Goal: Task Accomplishment & Management: Use online tool/utility

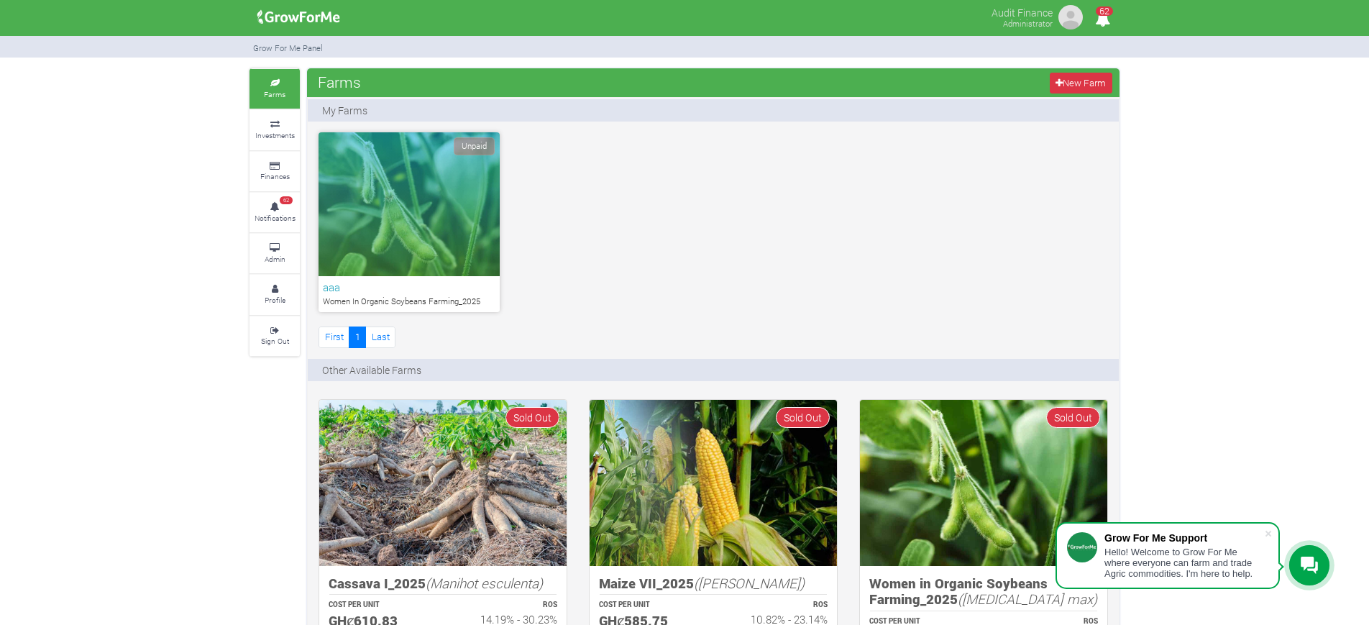
click at [271, 254] on small "Admin" at bounding box center [275, 259] width 21 height 10
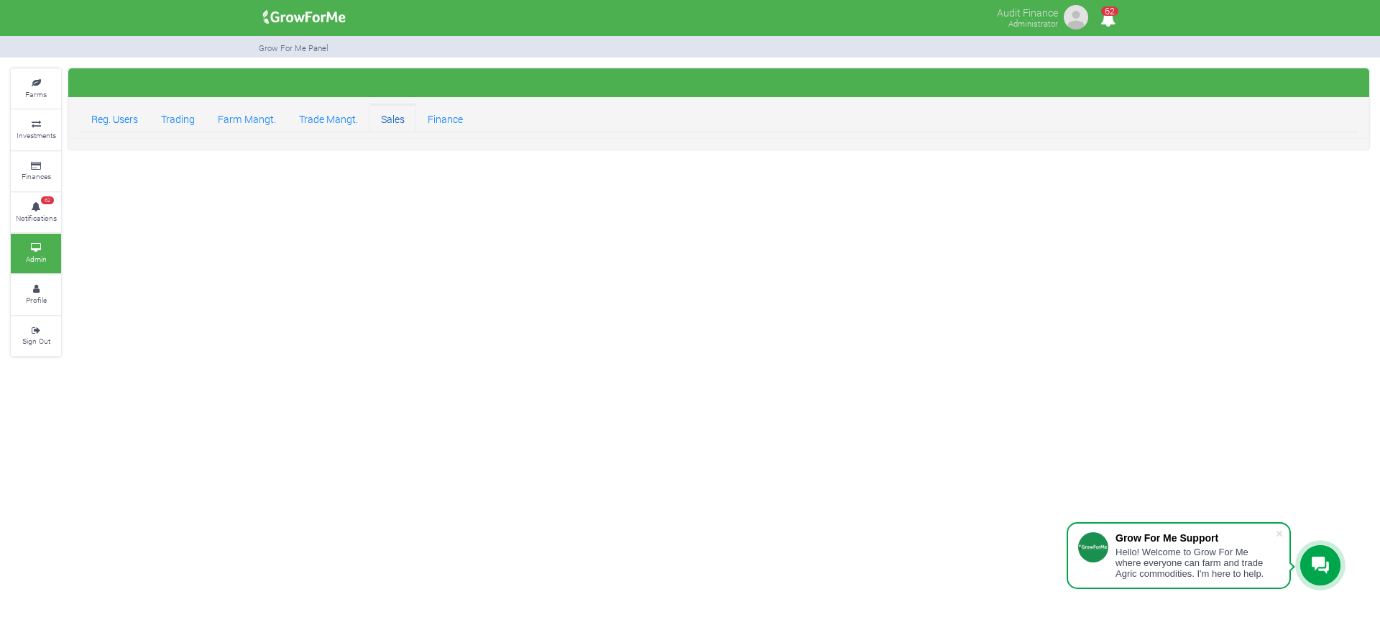
click at [405, 129] on link "Sales" at bounding box center [392, 118] width 47 height 29
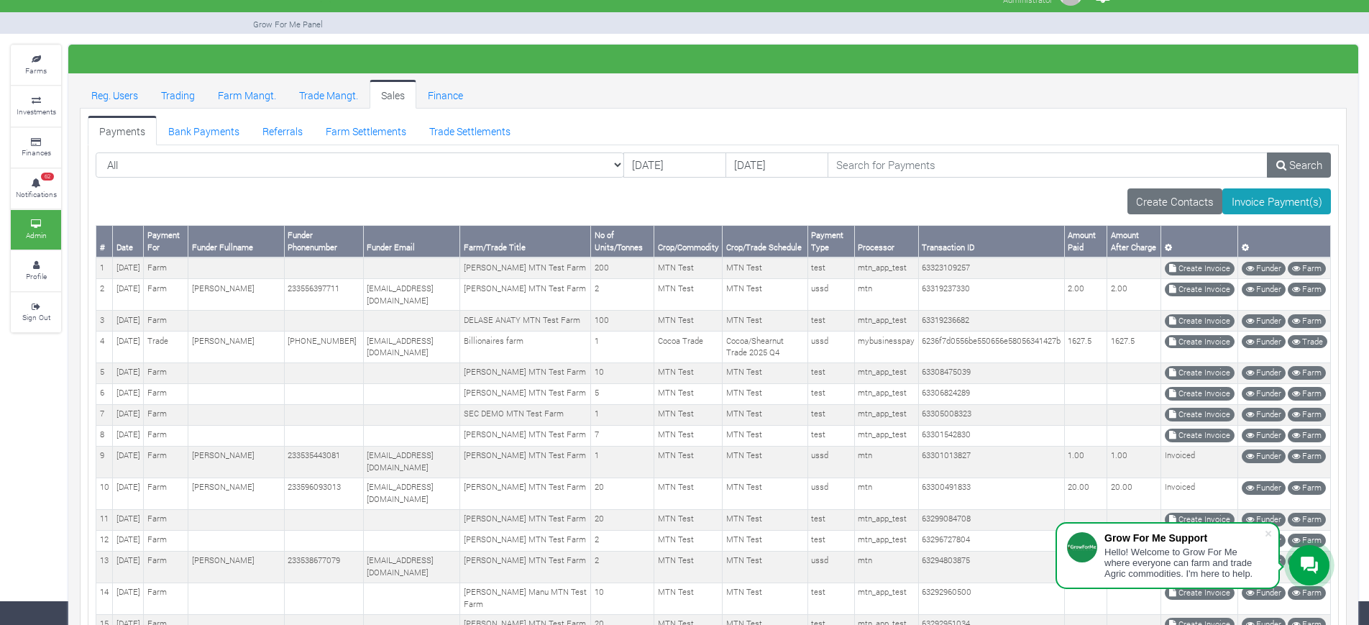
scroll to position [14, 0]
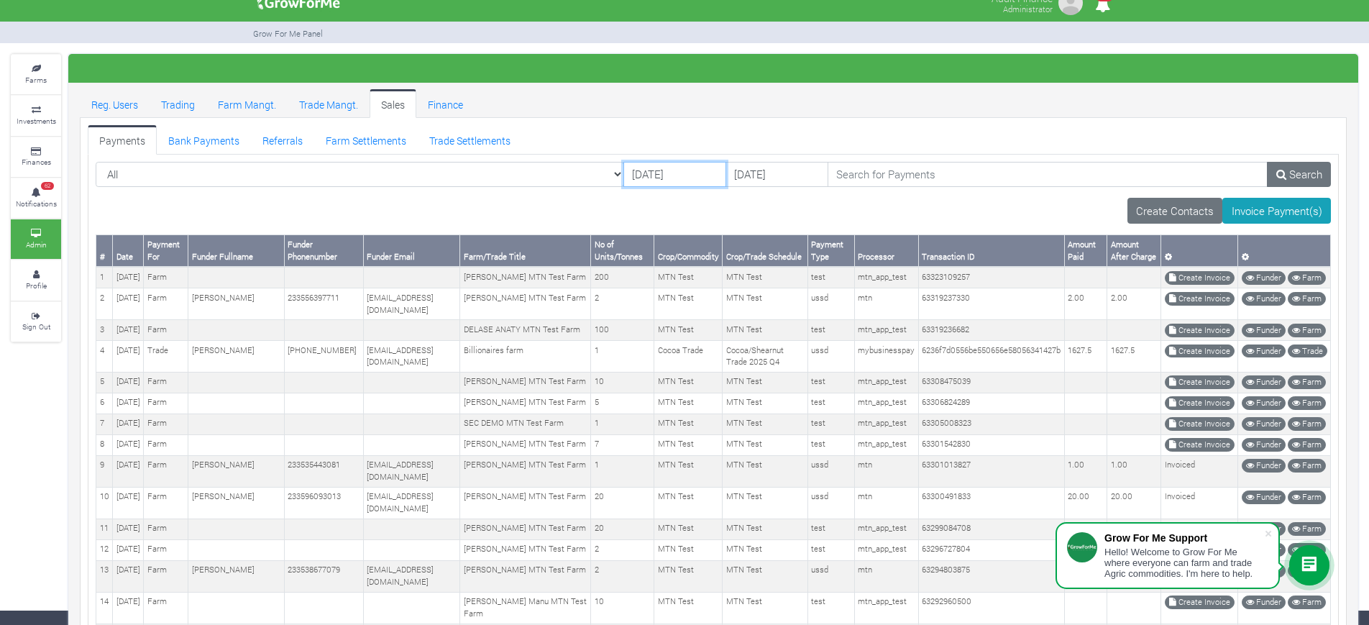
click at [623, 172] on input "19/08/2025" at bounding box center [674, 175] width 103 height 26
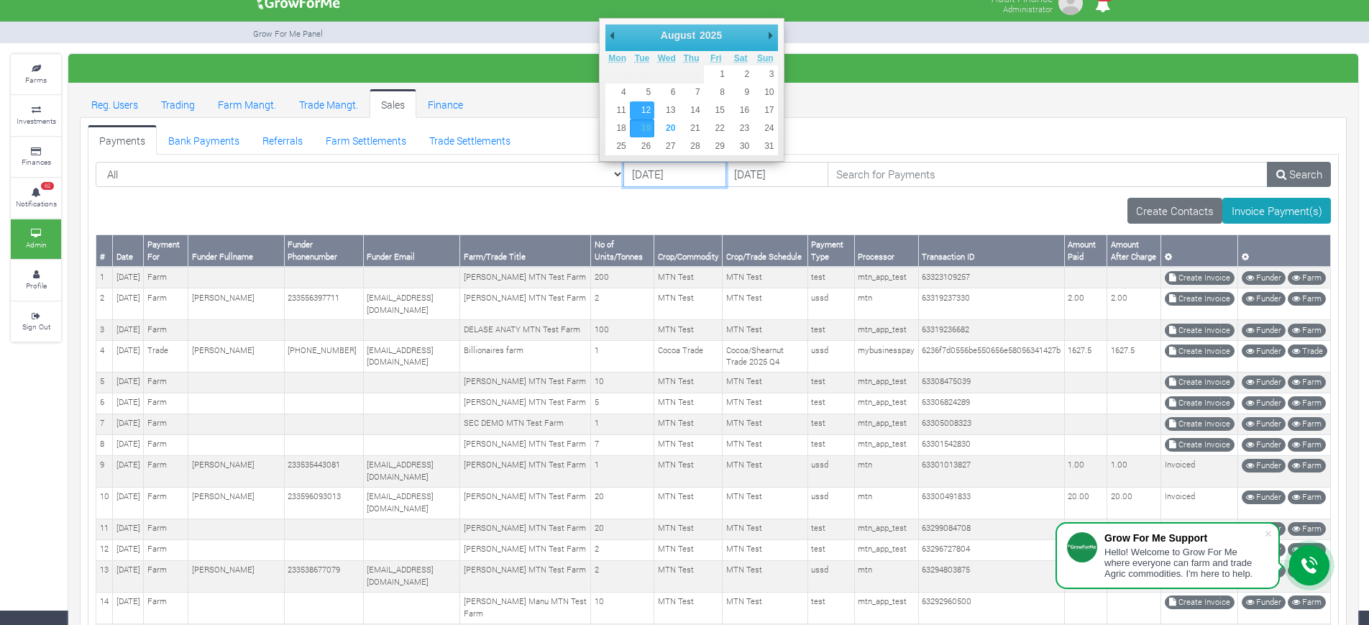
type input "12/08/2025"
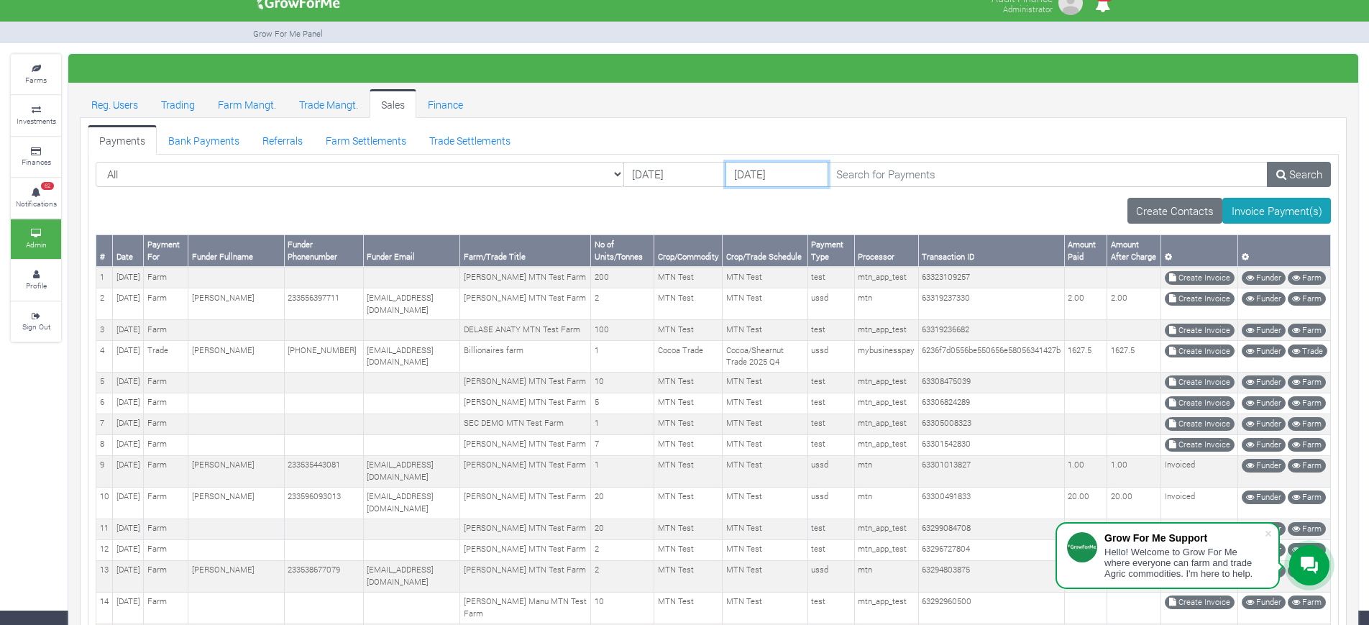
click at [725, 173] on input "21/08/2025" at bounding box center [776, 175] width 103 height 26
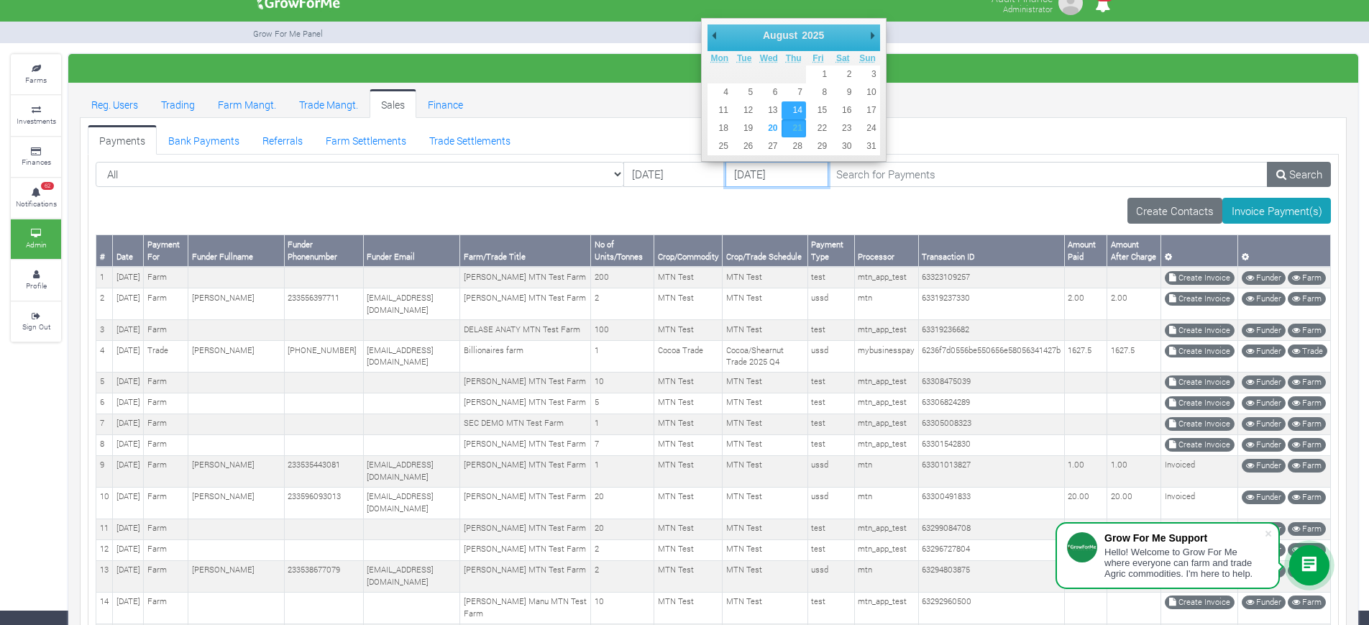
type input "[DATE]"
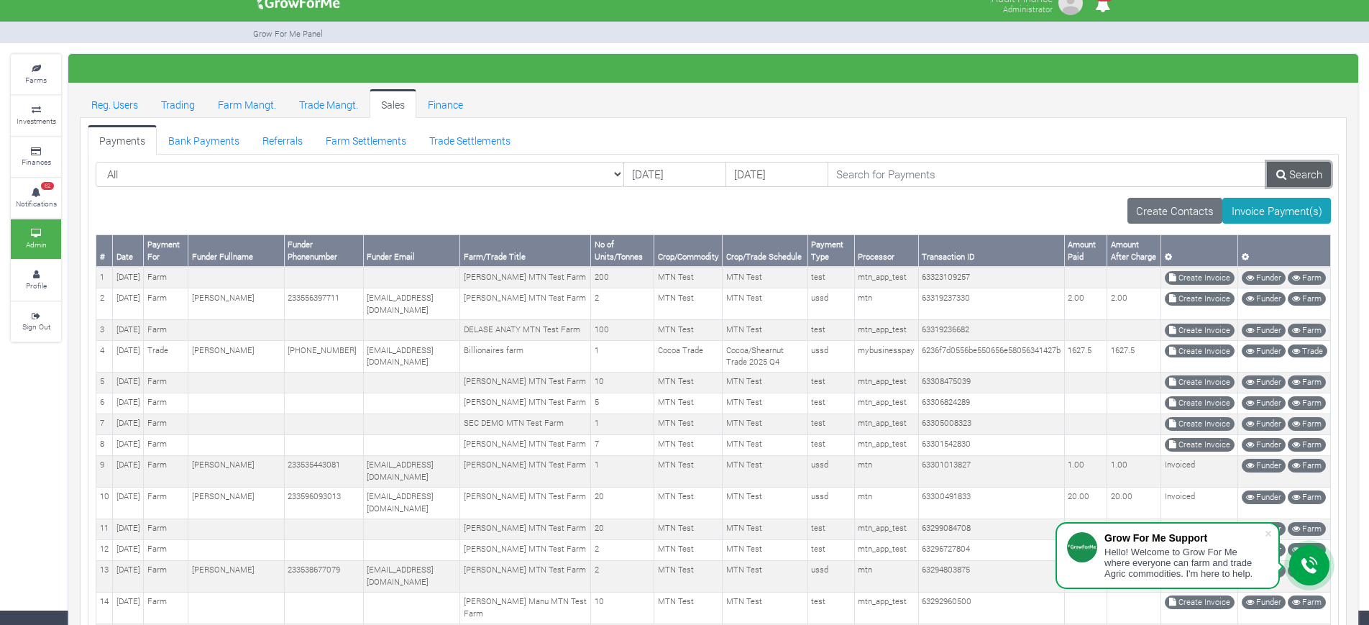
click at [1276, 178] on icon at bounding box center [1281, 174] width 10 height 11
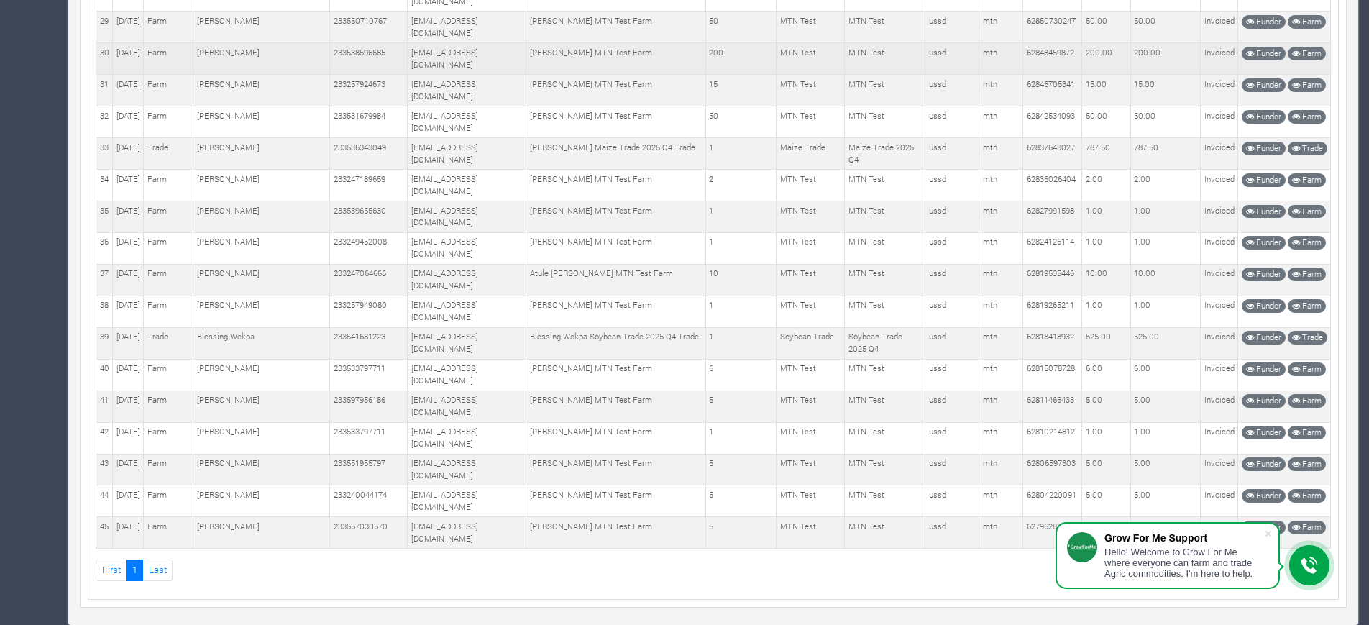
scroll to position [1154, 0]
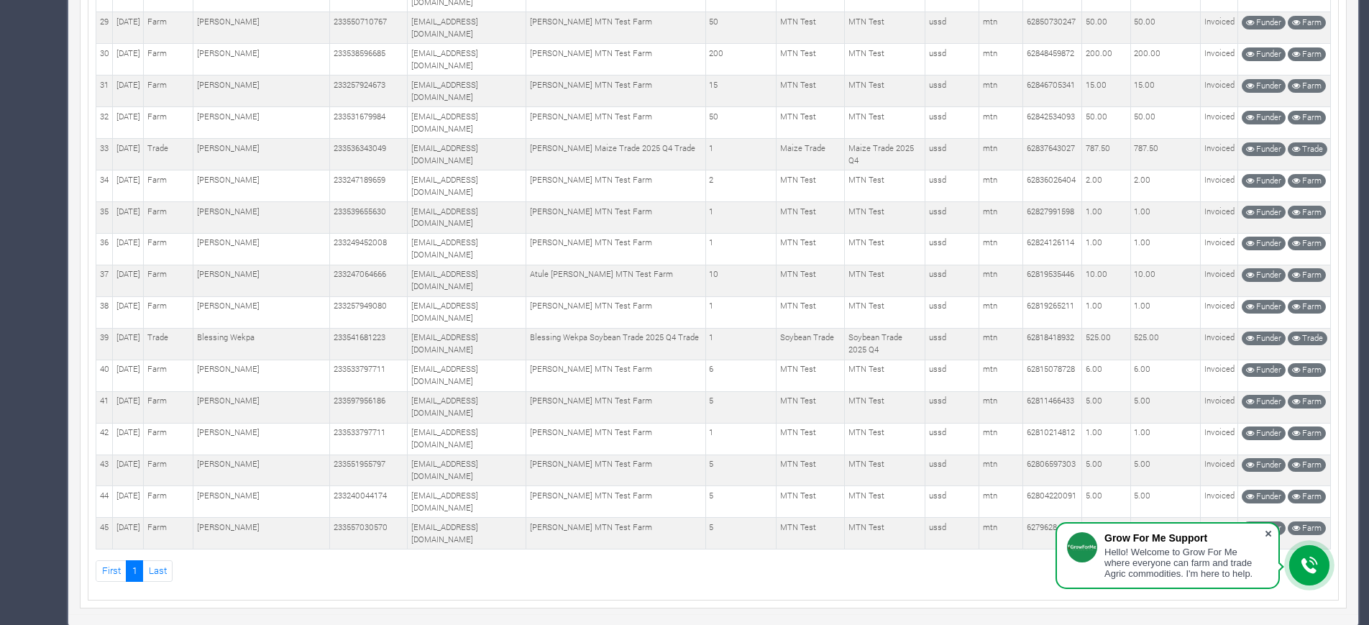
click at [1272, 536] on span at bounding box center [1268, 533] width 14 height 14
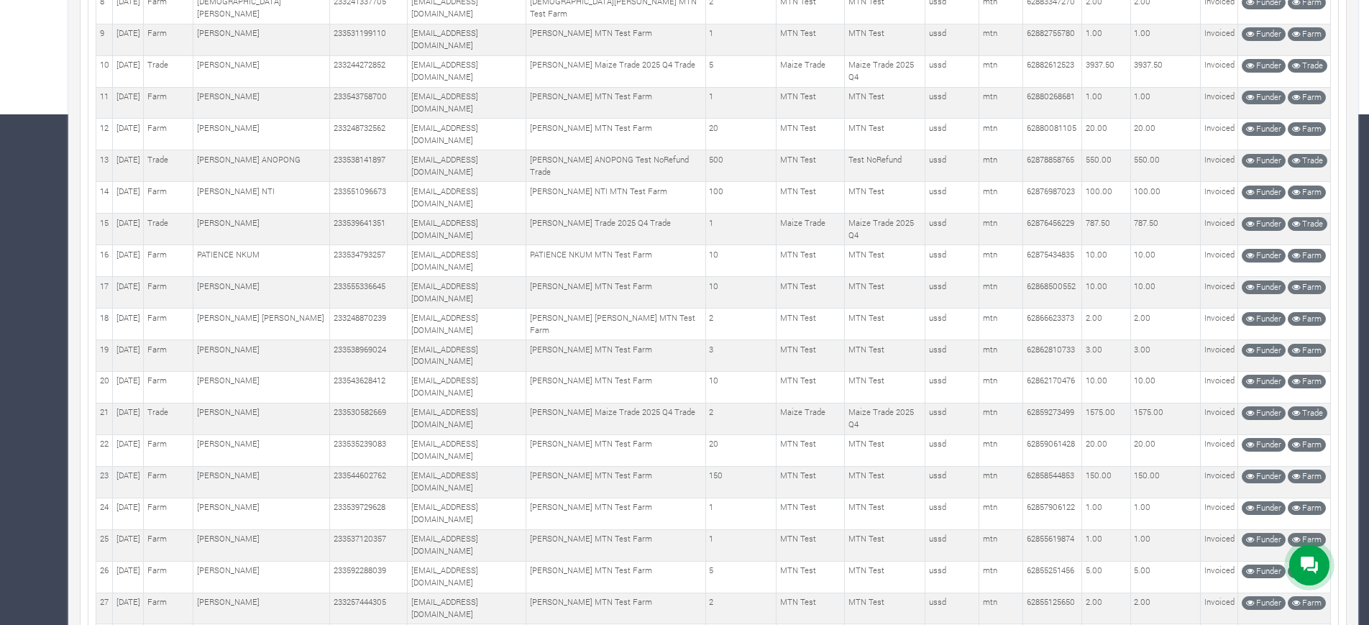
scroll to position [295, 0]
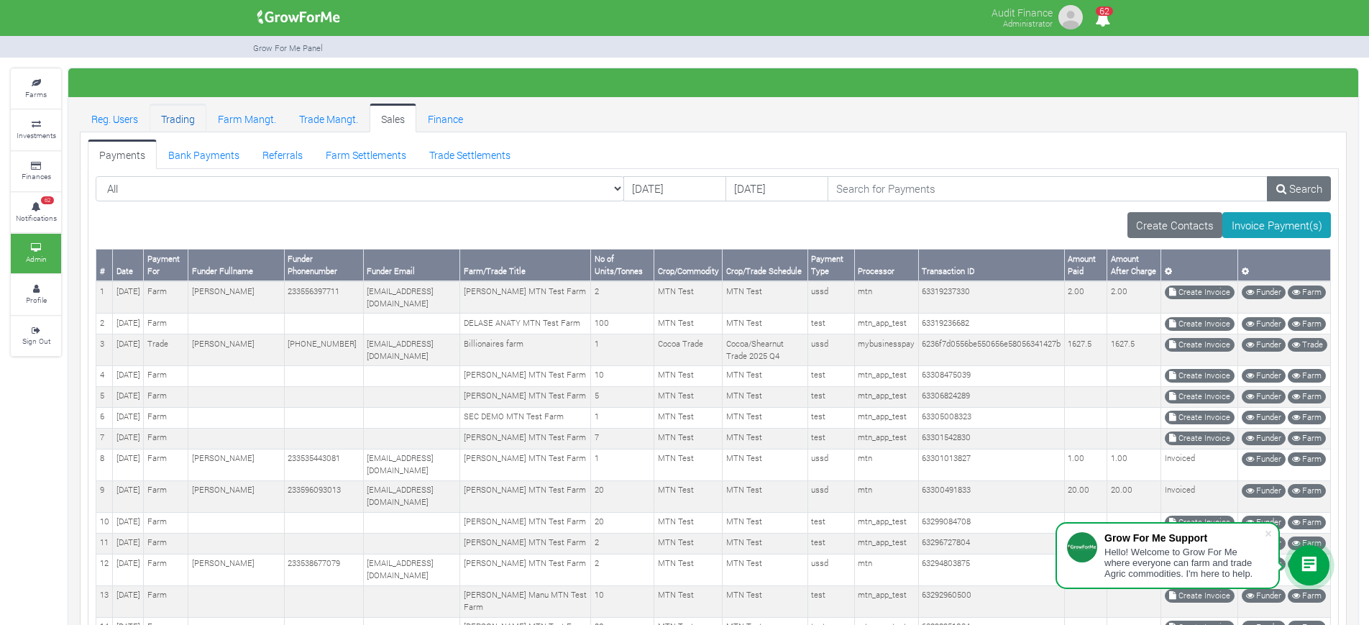
click at [193, 132] on link "Trading" at bounding box center [178, 118] width 57 height 29
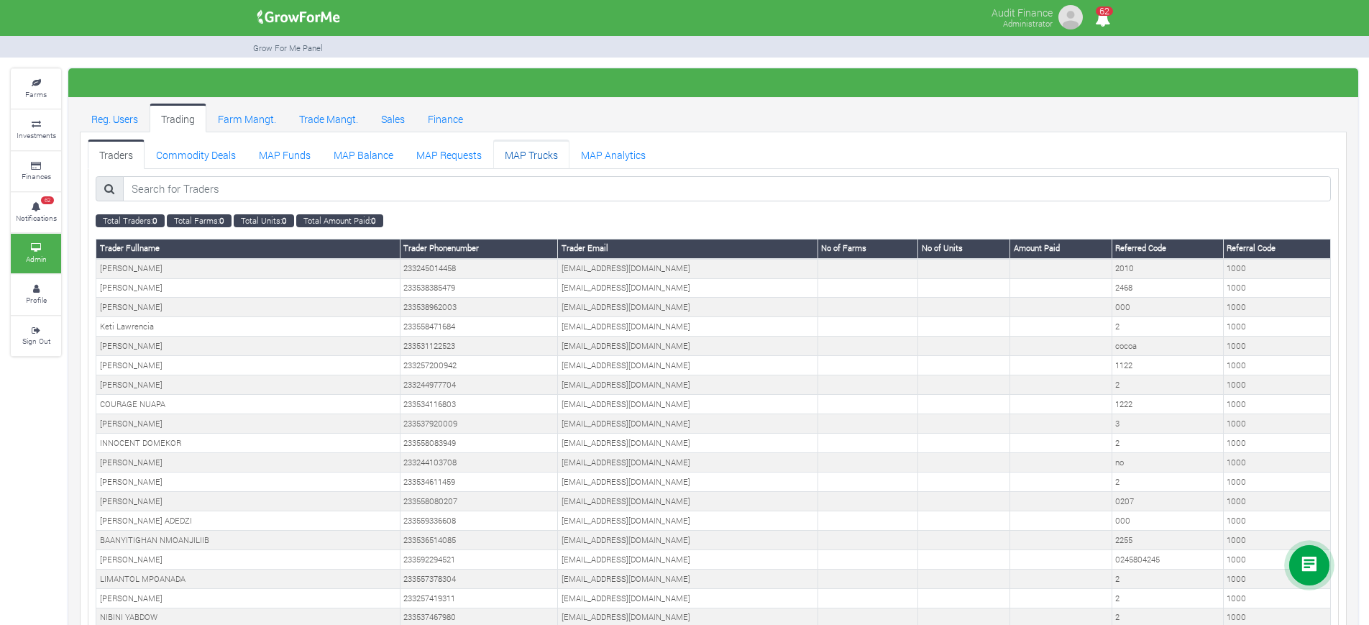
click at [528, 152] on link "MAP Trucks" at bounding box center [531, 153] width 76 height 29
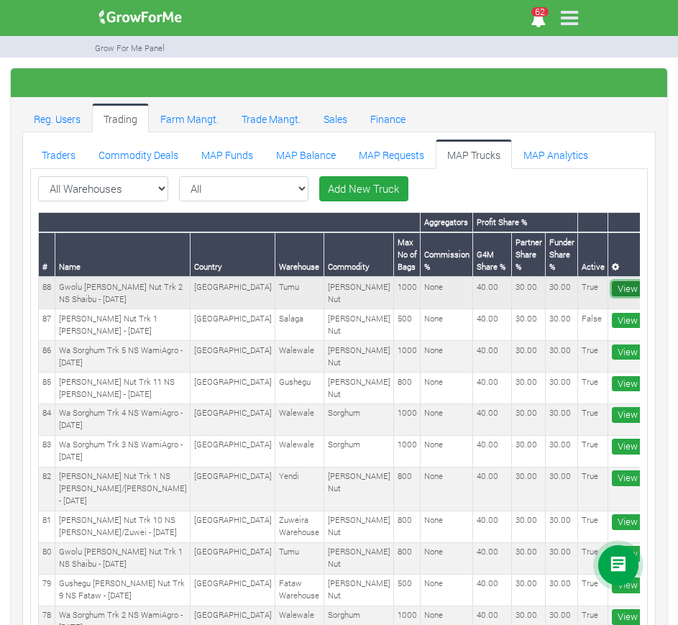
click at [612, 281] on link "View More" at bounding box center [639, 289] width 55 height 16
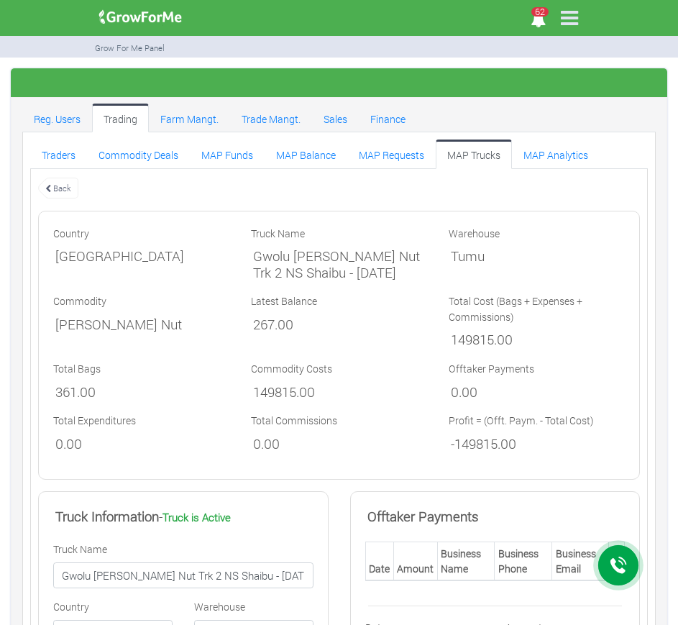
click at [65, 190] on link "Back" at bounding box center [58, 188] width 40 height 24
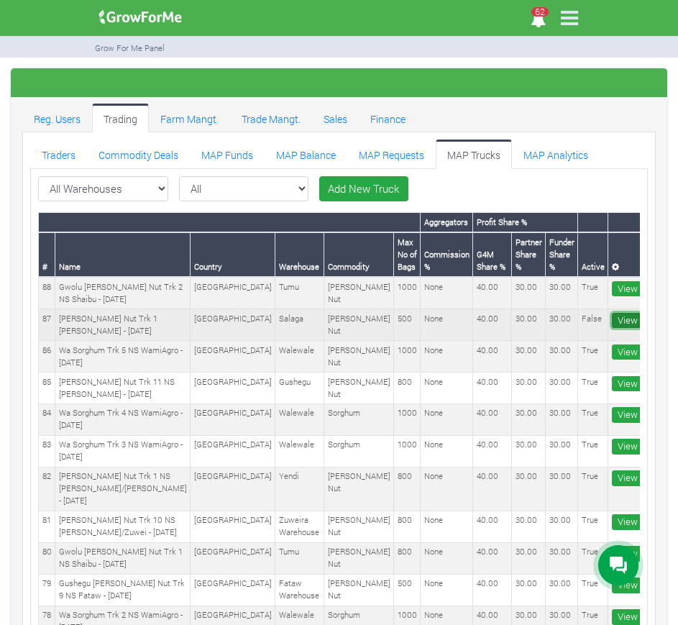
click at [612, 313] on link "View More" at bounding box center [639, 321] width 55 height 16
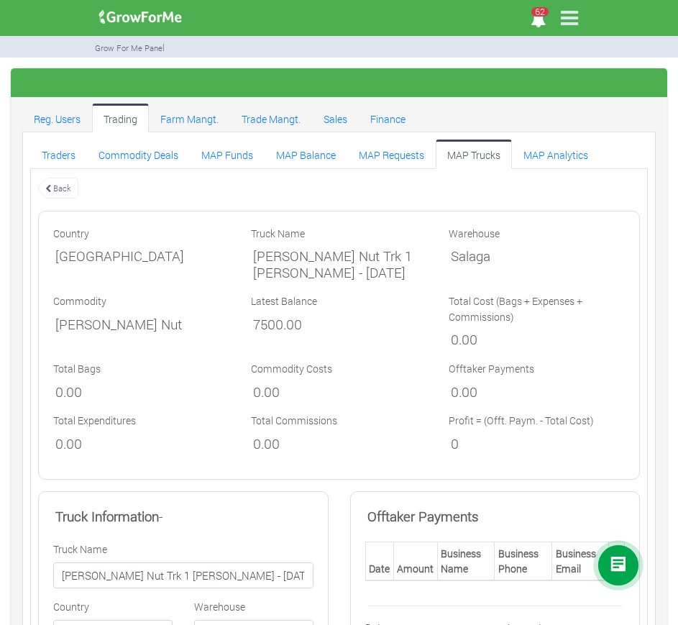
click at [65, 184] on link "Back" at bounding box center [58, 188] width 40 height 24
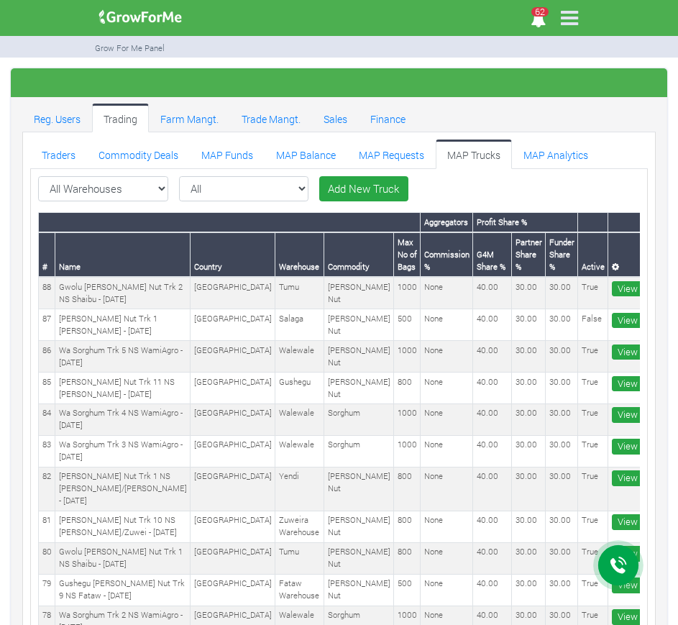
click at [378, 153] on link "MAP Requests" at bounding box center [391, 153] width 88 height 29
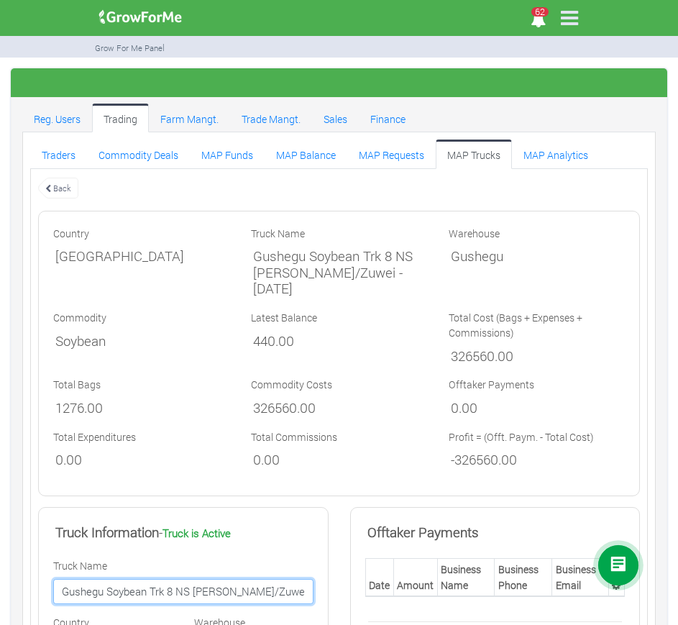
click at [127, 579] on input "Gushegu Soybean Trk 8 NS Roger/Zuwei - 10/06/2025" at bounding box center [183, 592] width 260 height 26
click at [66, 184] on link "Back" at bounding box center [58, 188] width 40 height 24
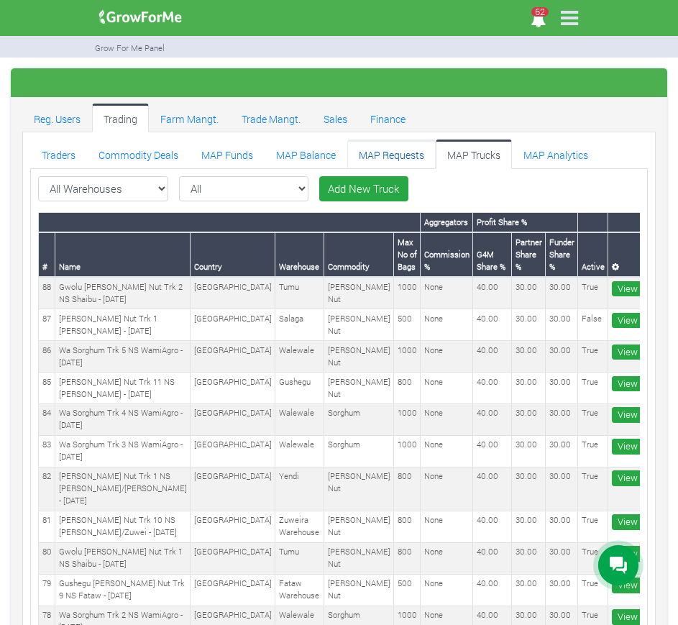
click at [387, 164] on link "MAP Requests" at bounding box center [391, 153] width 88 height 29
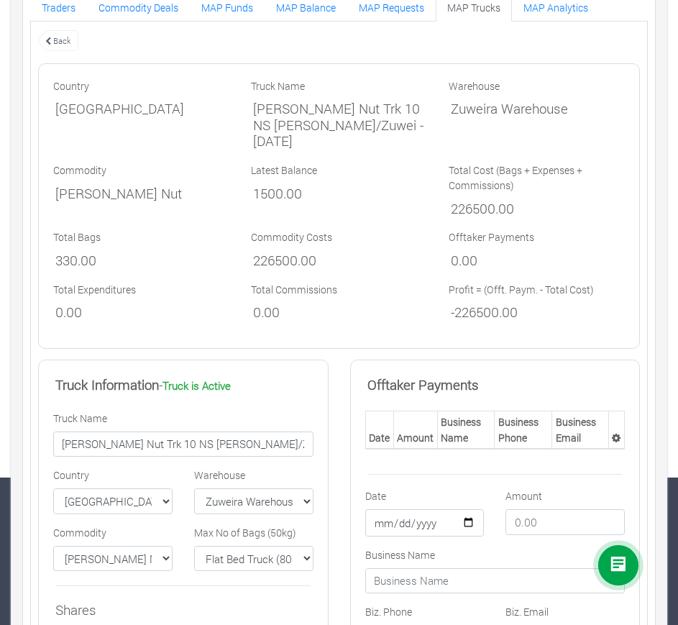
scroll to position [133, 0]
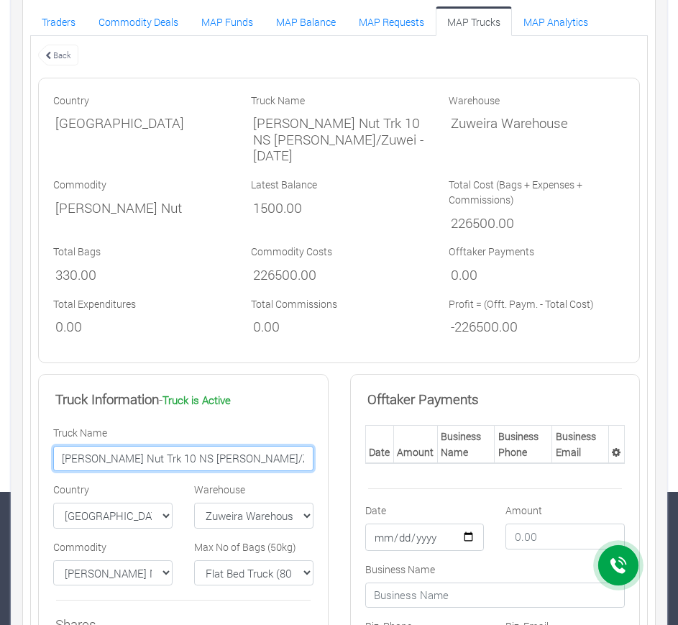
click at [173, 454] on input "Gushegu Shea Nut Trk 10 NS Roger/Zuwei - 16/07/2025" at bounding box center [183, 459] width 260 height 26
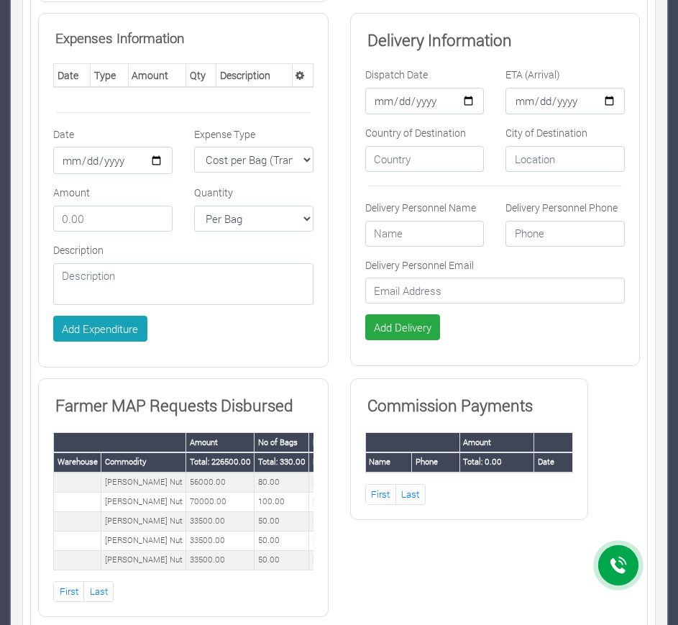
scroll to position [990, 0]
